Goal: Task Accomplishment & Management: Complete application form

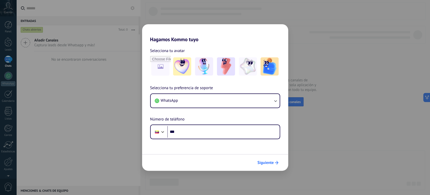
click at [262, 166] on button "Siguiente" at bounding box center [267, 162] width 25 height 9
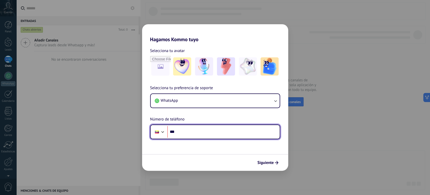
click at [191, 128] on input "***" at bounding box center [223, 132] width 112 height 12
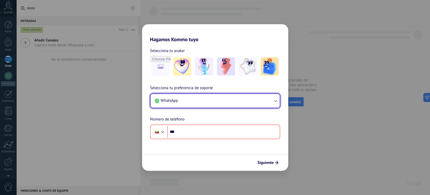
click at [183, 105] on button "WhatsApp" at bounding box center [215, 101] width 129 height 14
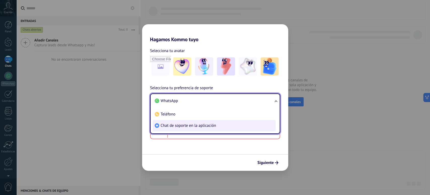
click at [181, 126] on span "Chat de soporte en la aplicación" at bounding box center [188, 125] width 55 height 5
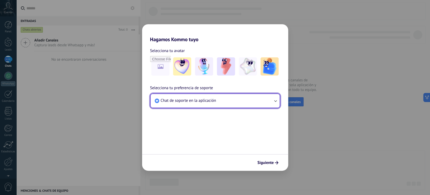
click at [222, 104] on button "Chat de soporte en la aplicación" at bounding box center [215, 101] width 129 height 14
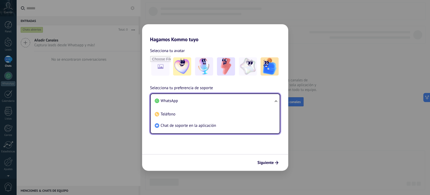
click at [180, 111] on li "Teléfono" at bounding box center [214, 113] width 123 height 11
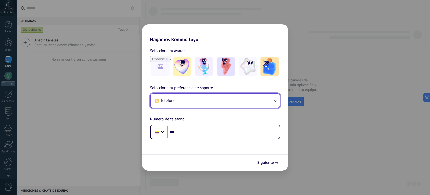
click at [191, 98] on button "Teléfono" at bounding box center [215, 101] width 129 height 14
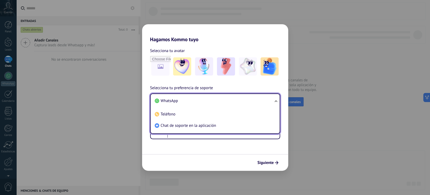
click at [186, 103] on li "WhatsApp" at bounding box center [214, 100] width 123 height 11
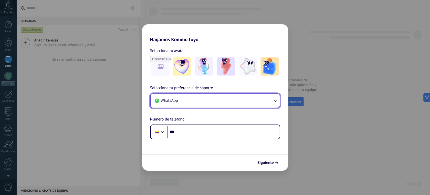
click at [198, 98] on button "WhatsApp" at bounding box center [215, 101] width 129 height 14
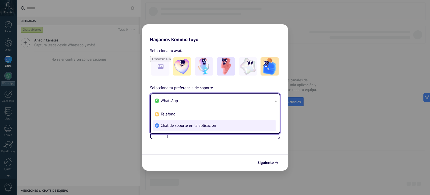
click at [187, 121] on li "Chat de soporte en la aplicación" at bounding box center [214, 125] width 123 height 11
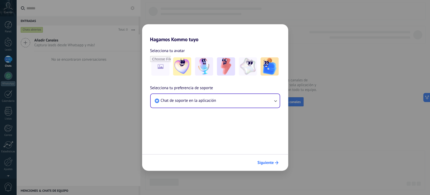
click at [265, 161] on span "Siguiente" at bounding box center [266, 163] width 16 height 4
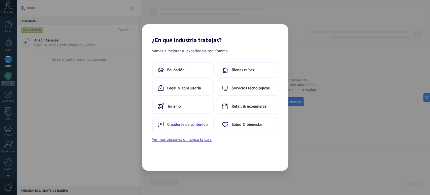
click at [194, 127] on span "Creadores de contenido" at bounding box center [187, 124] width 41 height 5
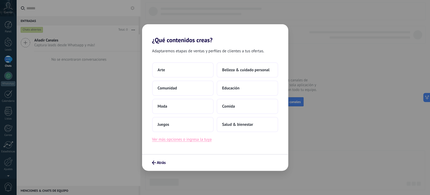
click at [181, 140] on button "Ver más opciones o ingresa la tuya" at bounding box center [182, 139] width 60 height 7
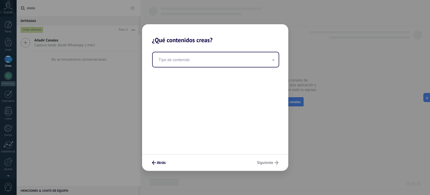
click at [266, 160] on div "Atrás Siguiente" at bounding box center [215, 162] width 146 height 17
click at [201, 52] on input "text" at bounding box center [216, 59] width 126 height 15
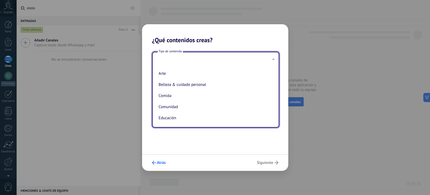
click at [162, 163] on span "Atrás" at bounding box center [161, 163] width 9 height 4
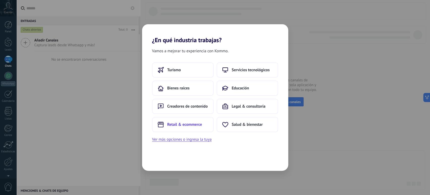
click at [179, 120] on button "Retail & ecommerce" at bounding box center [183, 124] width 62 height 15
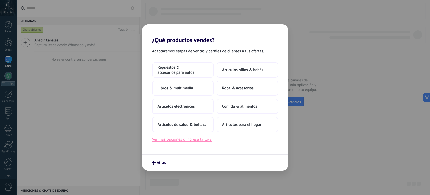
click at [188, 139] on button "Ver más opciones o ingresa la tuya" at bounding box center [182, 139] width 60 height 7
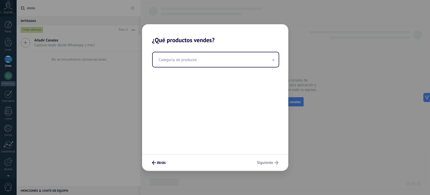
drag, startPoint x: 166, startPoint y: 160, endPoint x: 141, endPoint y: 150, distance: 26.7
click at [165, 161] on button "Atrás" at bounding box center [159, 162] width 18 height 9
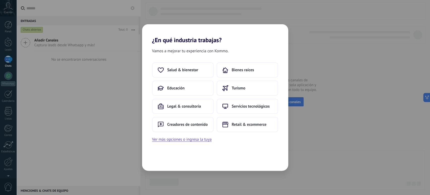
click at [106, 135] on div "¿En qué industria trabajas? Vamos a mejorar tu experiencia con Kommo. Salud & b…" at bounding box center [215, 97] width 430 height 195
click at [106, 133] on div "¿En qué industria trabajas? Vamos a mejorar tu experiencia con Kommo. Salud & b…" at bounding box center [215, 97] width 430 height 195
click at [203, 86] on button "Retail & ecommerce" at bounding box center [183, 87] width 62 height 15
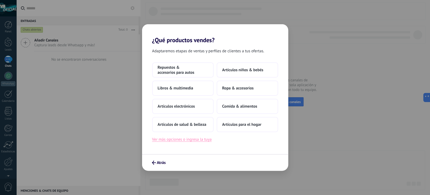
click at [185, 139] on button "Ver más opciones o ingresa la tuya" at bounding box center [182, 139] width 60 height 7
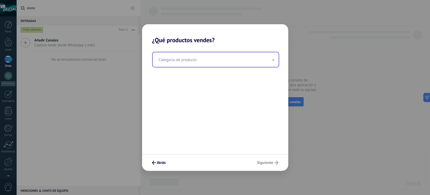
click at [195, 62] on input "text" at bounding box center [216, 59] width 126 height 15
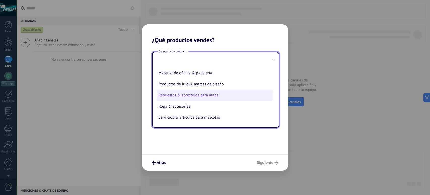
scroll to position [113, 0]
click at [205, 133] on div "Categoría de producto Artículos de salud & belleza Artículos deportivos Artícul…" at bounding box center [215, 99] width 146 height 110
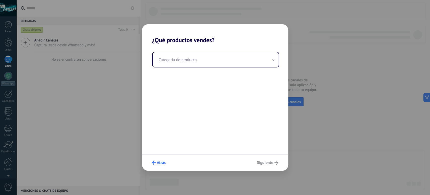
click at [167, 161] on button "Atrás" at bounding box center [159, 162] width 18 height 9
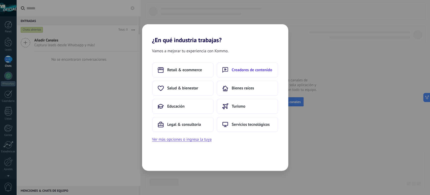
click at [254, 70] on span "Creadores de contenido" at bounding box center [252, 69] width 41 height 5
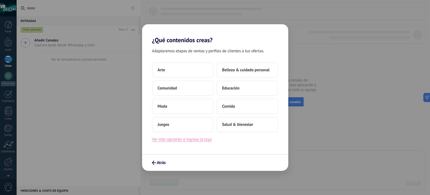
click at [193, 140] on button "Ver más opciones o ingresa la tuya" at bounding box center [182, 139] width 60 height 7
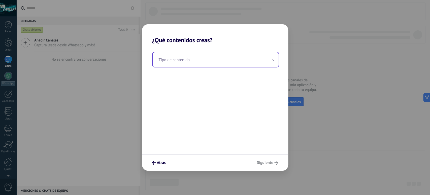
click at [188, 62] on input "text" at bounding box center [216, 59] width 126 height 15
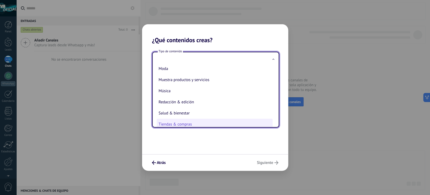
scroll to position [102, 0]
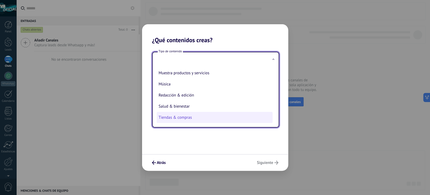
click at [191, 116] on li "Tiendas & compras" at bounding box center [215, 117] width 116 height 11
type input "**********"
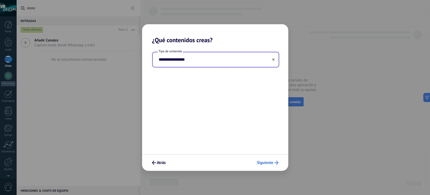
click at [267, 163] on span "Siguiente" at bounding box center [265, 163] width 16 height 4
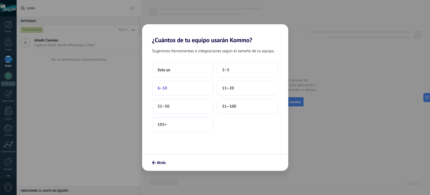
click at [187, 87] on button "6–10" at bounding box center [183, 87] width 62 height 15
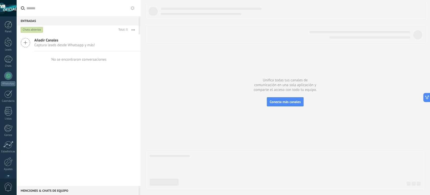
scroll to position [15, 0]
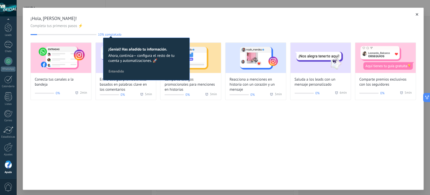
drag, startPoint x: 82, startPoint y: 150, endPoint x: 79, endPoint y: 149, distance: 3.0
click at [82, 151] on div "¡Hola, [PERSON_NAME]! Completa tus primeros pasos ⚡ 10% completado 10 ¡Genial! …" at bounding box center [223, 99] width 401 height 182
click at [122, 124] on div "¡Hola, [PERSON_NAME]! Completa tus primeros pasos ⚡ 10% completado 10 ¡Genial! …" at bounding box center [223, 99] width 401 height 182
click at [107, 34] on span "10% completado" at bounding box center [109, 35] width 23 height 4
click at [116, 71] on span "Entendido" at bounding box center [116, 71] width 15 height 4
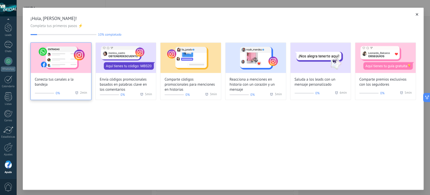
click at [71, 74] on div "Conecta tus canales a la bandeja" at bounding box center [61, 65] width 61 height 44
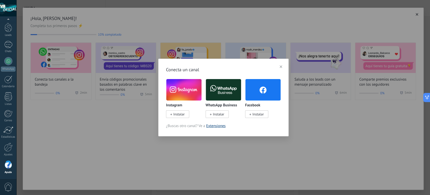
click at [216, 125] on link "Extensiones" at bounding box center [215, 125] width 19 height 5
